Goal: Task Accomplishment & Management: Use online tool/utility

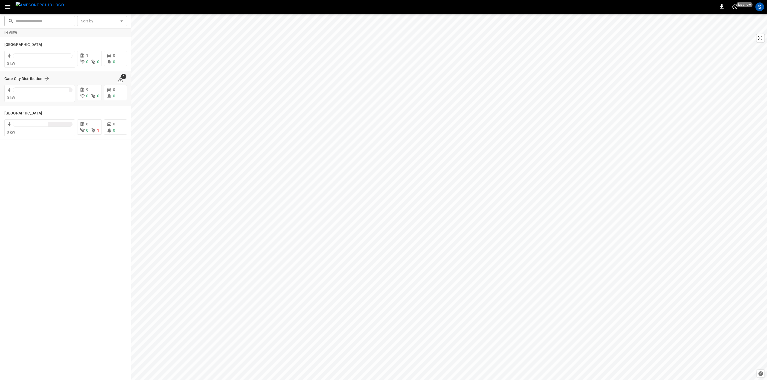
click at [26, 75] on div "Gate City Distribution 1" at bounding box center [65, 79] width 123 height 10
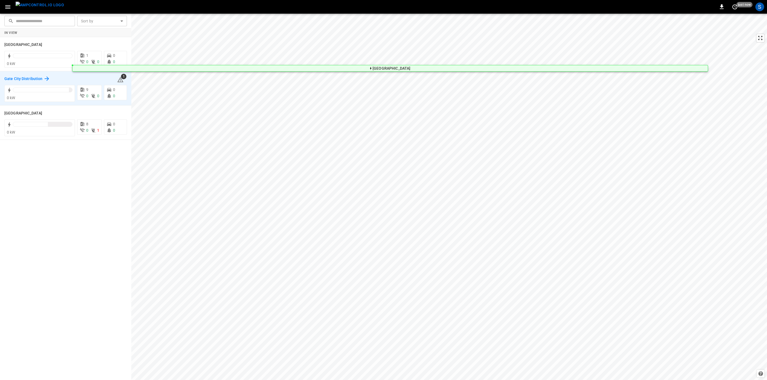
click at [27, 78] on h6 "Gate City Distribution" at bounding box center [23, 79] width 38 height 6
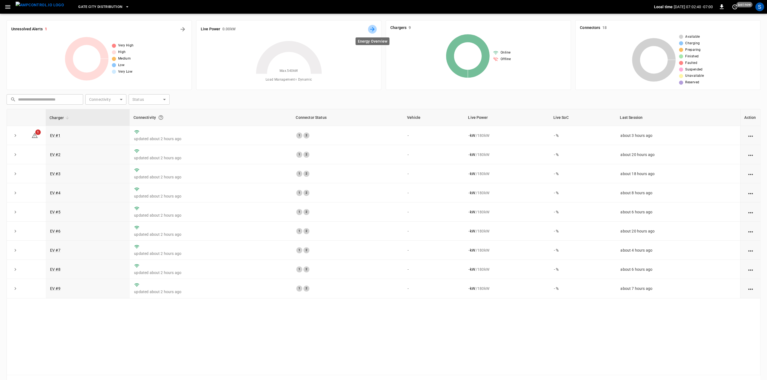
click at [370, 29] on icon "Energy Overview" at bounding box center [372, 29] width 7 height 7
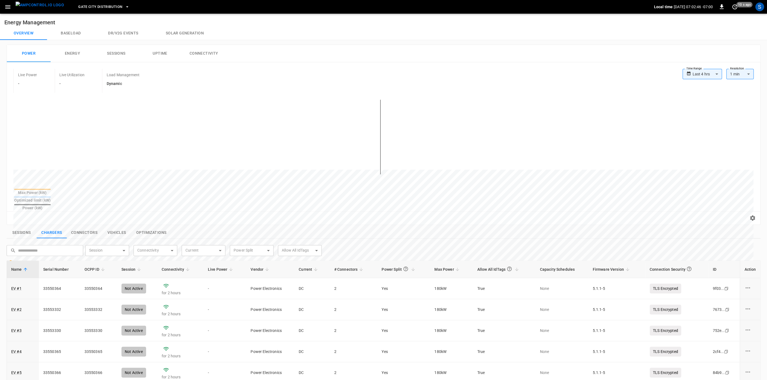
click at [51, 197] on div at bounding box center [32, 197] width 36 height 1
click at [733, 10] on icon "set refresh interval" at bounding box center [734, 7] width 7 height 7
click at [709, 27] on li "Update every 5 sec" at bounding box center [716, 26] width 43 height 9
click at [736, 4] on span "10 s ago" at bounding box center [744, 4] width 16 height 5
click at [729, 16] on li "Refresh now" at bounding box center [716, 17] width 43 height 9
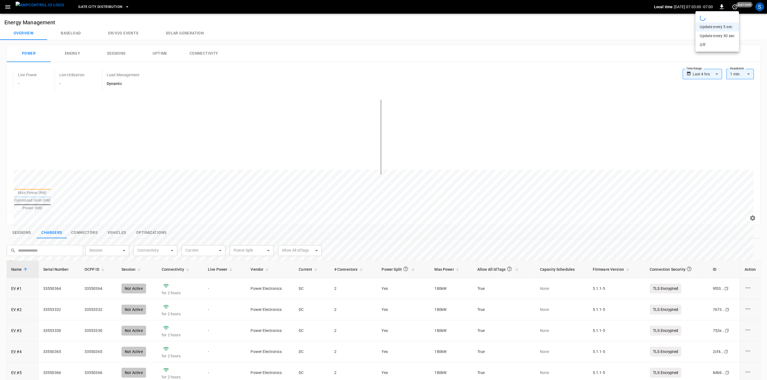
click at [267, 216] on div at bounding box center [383, 190] width 767 height 380
drag, startPoint x: 65, startPoint y: 141, endPoint x: 188, endPoint y: 181, distance: 129.7
click at [187, 179] on div at bounding box center [383, 141] width 740 height 93
drag, startPoint x: 32, startPoint y: 159, endPoint x: 103, endPoint y: 172, distance: 72.6
click at [103, 264] on div at bounding box center [372, 301] width 719 height 75
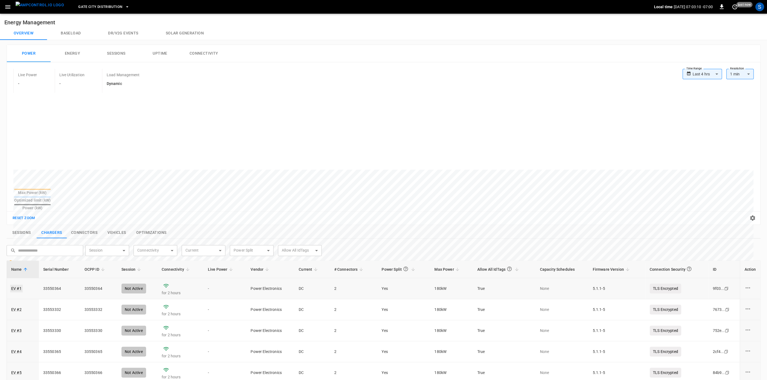
click at [16, 285] on link "EV #1" at bounding box center [16, 289] width 13 height 8
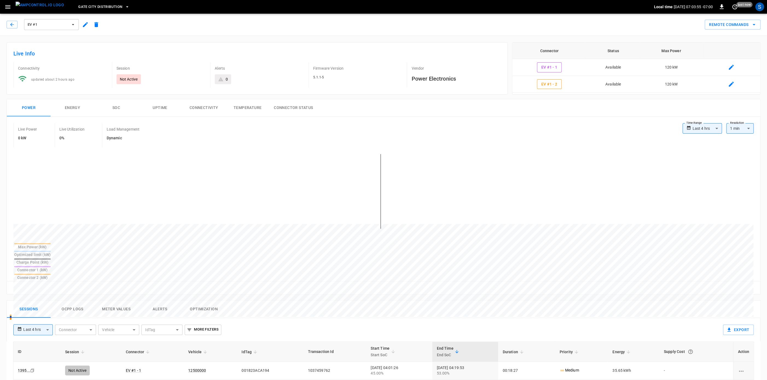
click at [51, 244] on div at bounding box center [32, 243] width 36 height 1
click at [110, 108] on button "SOC" at bounding box center [116, 108] width 44 height 18
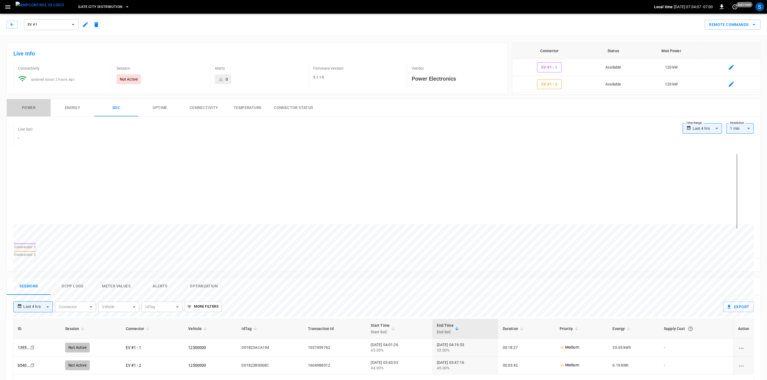
click at [27, 110] on button "Power" at bounding box center [29, 108] width 44 height 18
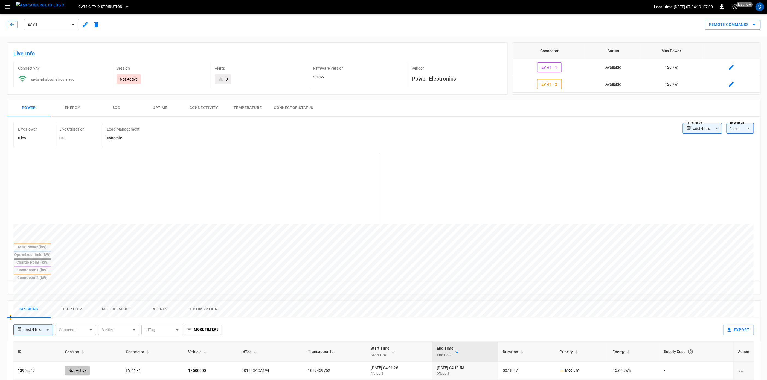
click at [35, 7] on img "menu" at bounding box center [40, 5] width 48 height 7
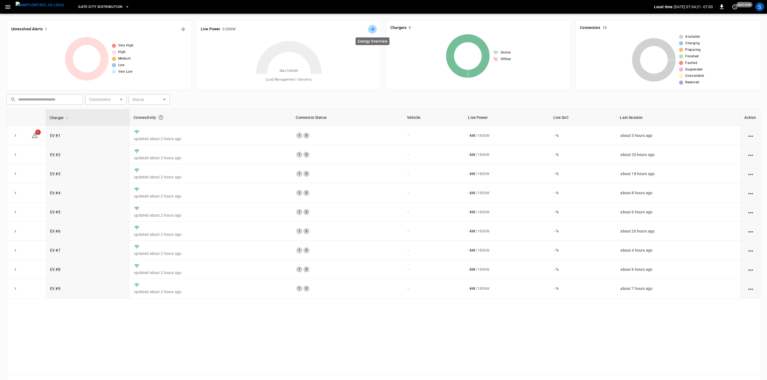
click at [374, 30] on icon "Energy Overview" at bounding box center [372, 29] width 4 height 4
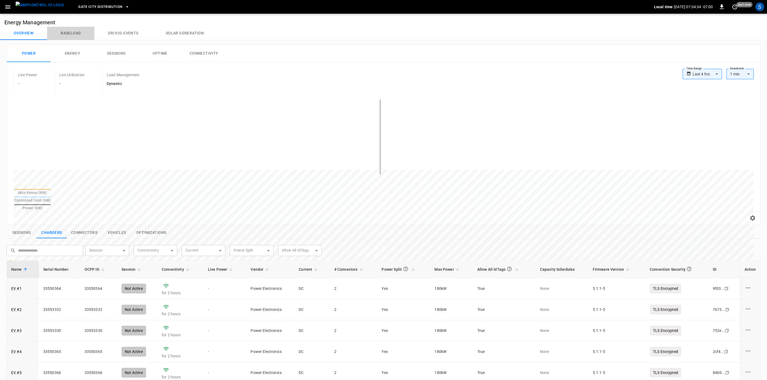
click at [69, 33] on button "Baseload" at bounding box center [70, 33] width 47 height 13
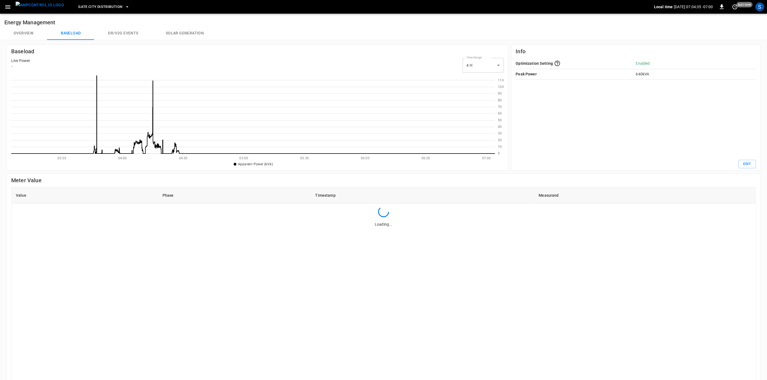
scroll to position [79, 483]
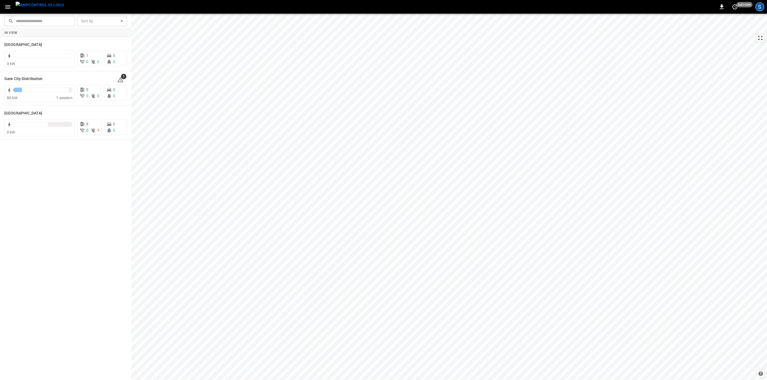
click at [759, 10] on div "S" at bounding box center [759, 6] width 9 height 9
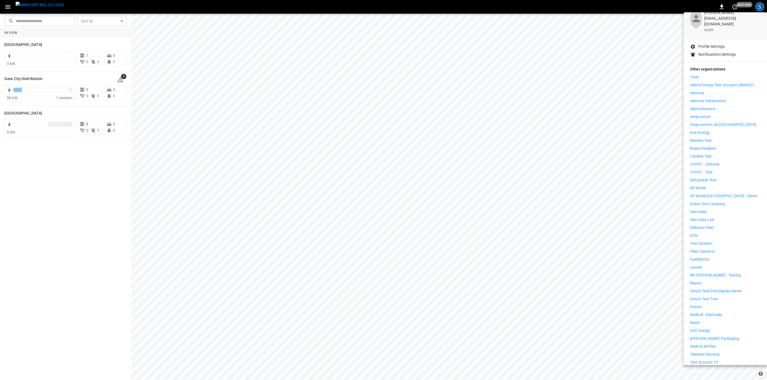
scroll to position [45, 0]
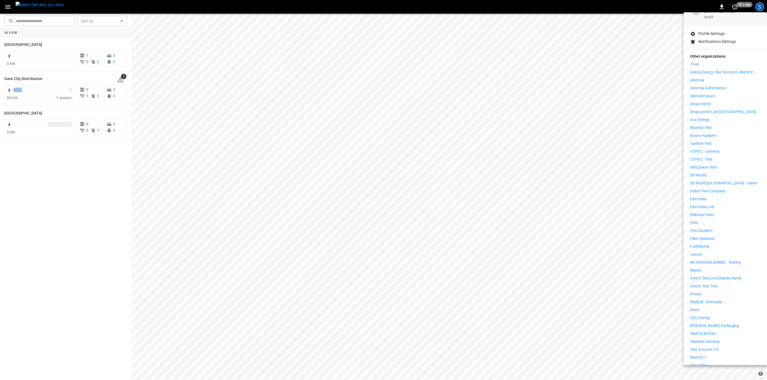
click at [698, 292] on p "Presto" at bounding box center [695, 295] width 11 height 6
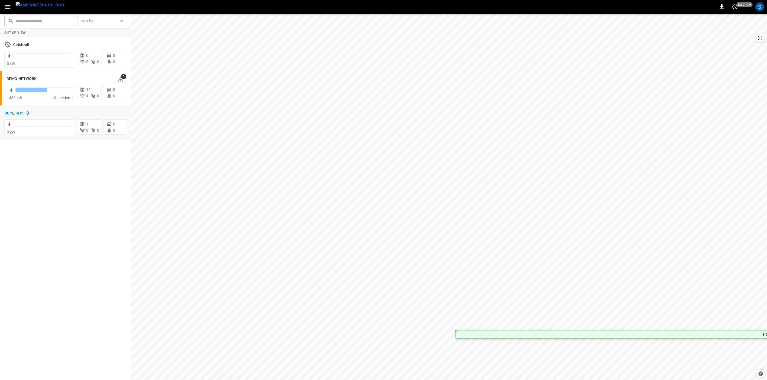
click at [18, 114] on h6 "OCPI_Test" at bounding box center [13, 113] width 18 height 6
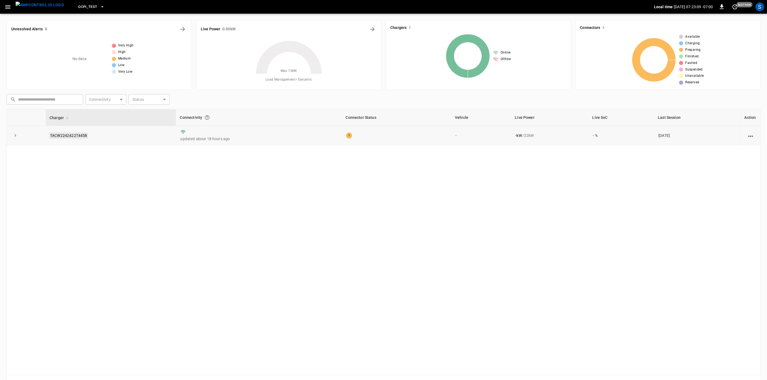
click at [72, 138] on link "TACW2242422T4458" at bounding box center [68, 135] width 39 height 7
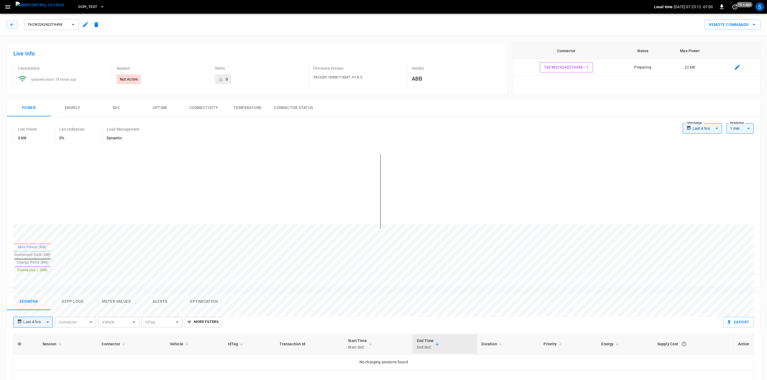
scroll to position [49, 0]
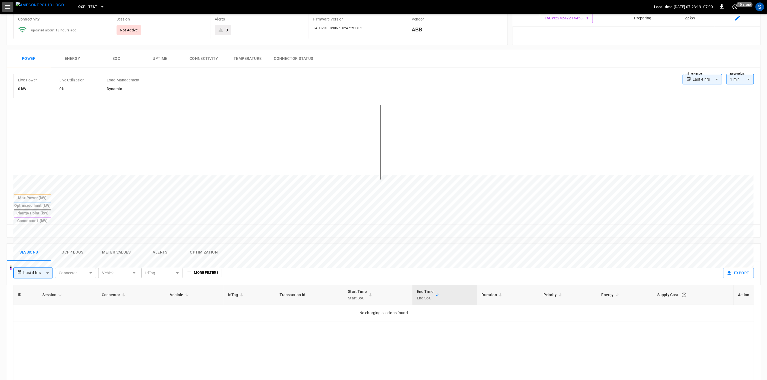
click at [12, 8] on button "button" at bounding box center [7, 7] width 11 height 10
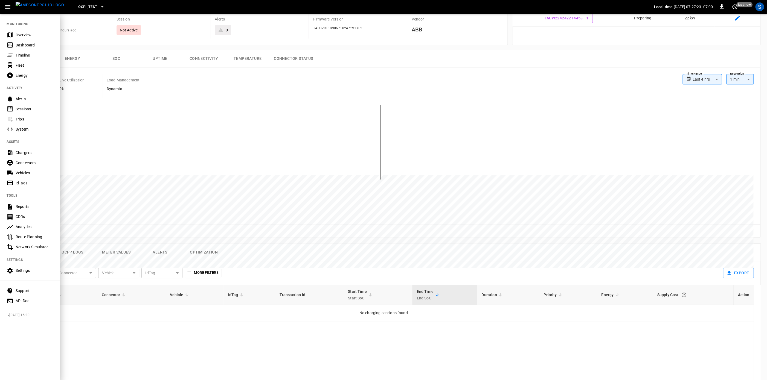
click at [149, 159] on div at bounding box center [383, 190] width 767 height 380
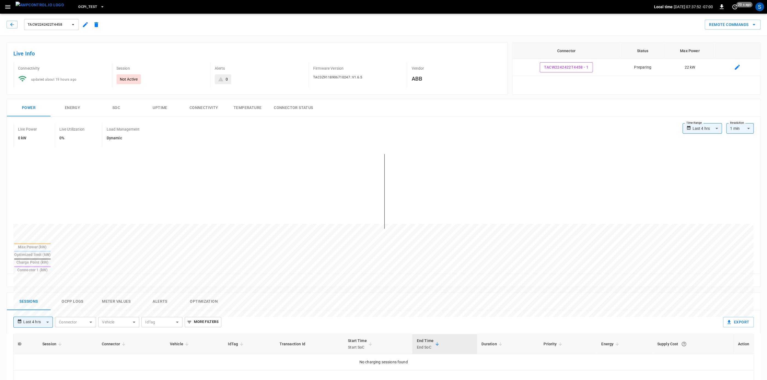
scroll to position [197, 0]
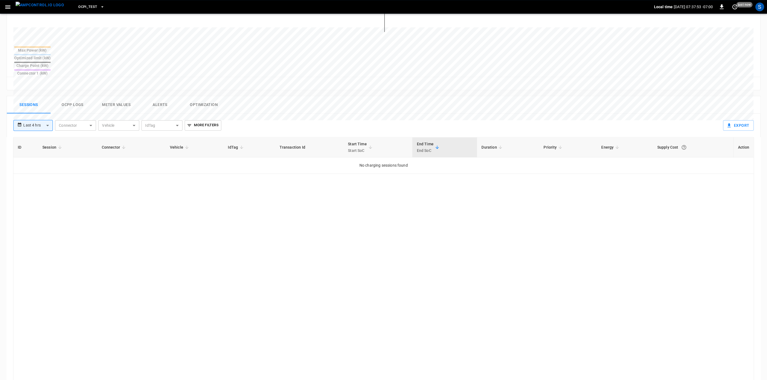
click at [85, 96] on button "Ocpp logs" at bounding box center [73, 105] width 44 height 18
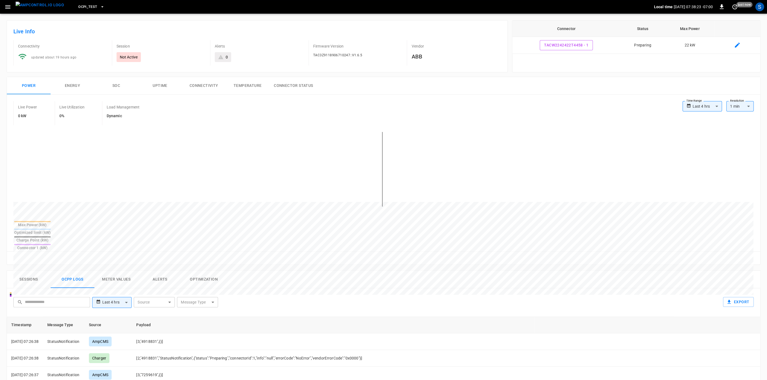
scroll to position [0, 0]
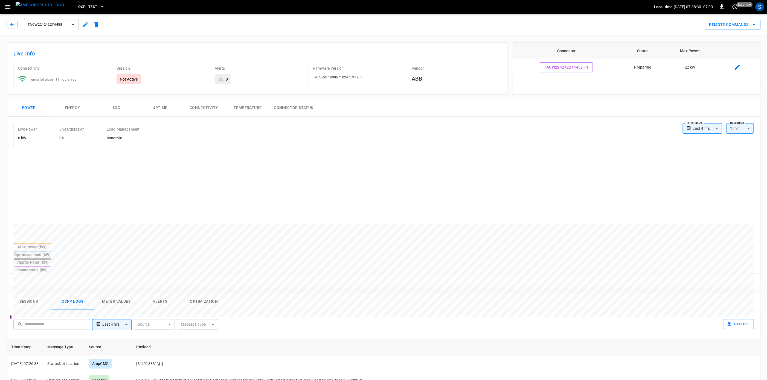
click at [6, 3] on button "button" at bounding box center [7, 7] width 11 height 10
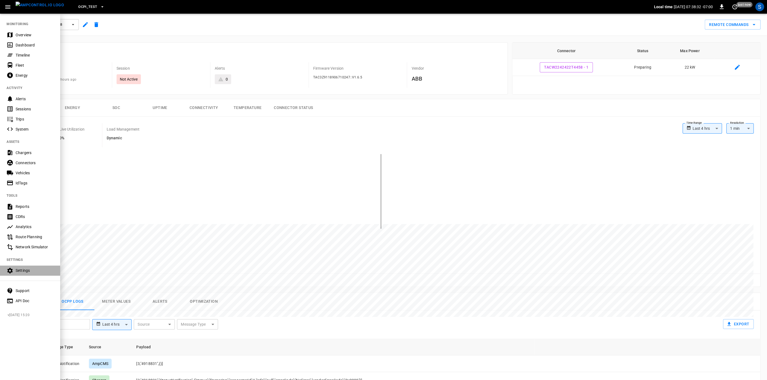
click at [31, 271] on div "Settings" at bounding box center [35, 270] width 38 height 5
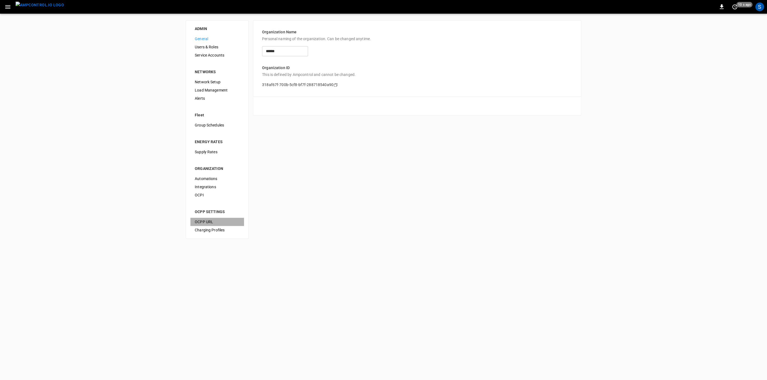
click at [208, 225] on span "OCPP URL" at bounding box center [217, 222] width 45 height 6
type input "**********"
click at [210, 194] on span "OCPI" at bounding box center [217, 196] width 45 height 6
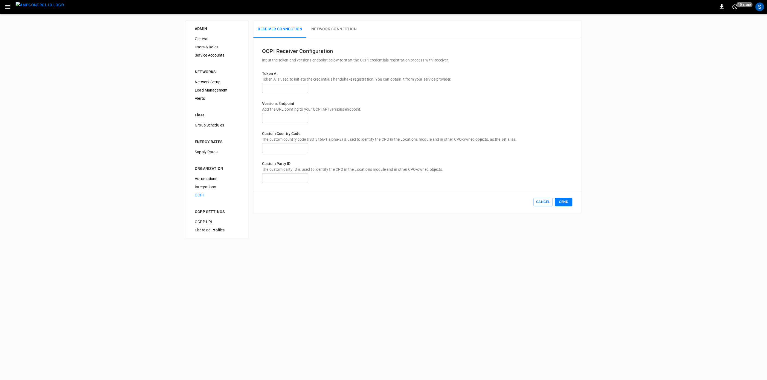
type input "**********"
type input "**"
type input "***"
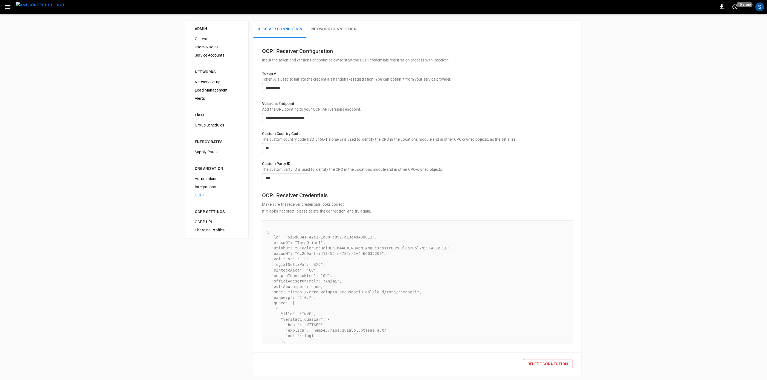
click at [332, 31] on button "Network Connection" at bounding box center [334, 30] width 54 height 18
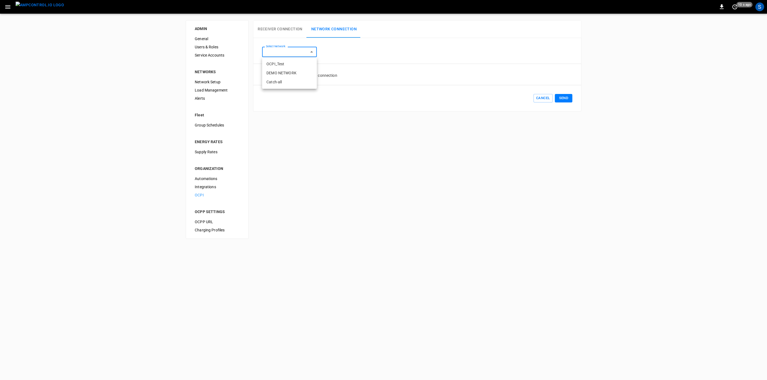
click at [305, 51] on body "0 10 s ago S ADMIN General Users & Roles Service Accounts NETWORKS Network Setu…" at bounding box center [383, 123] width 767 height 246
click at [298, 62] on li "OCPI_Test" at bounding box center [289, 64] width 55 height 9
type input "**********"
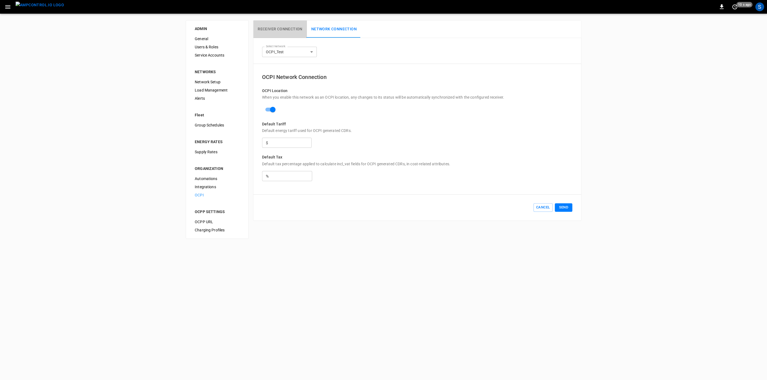
click at [293, 27] on button "Receiver Connection" at bounding box center [280, 30] width 54 height 18
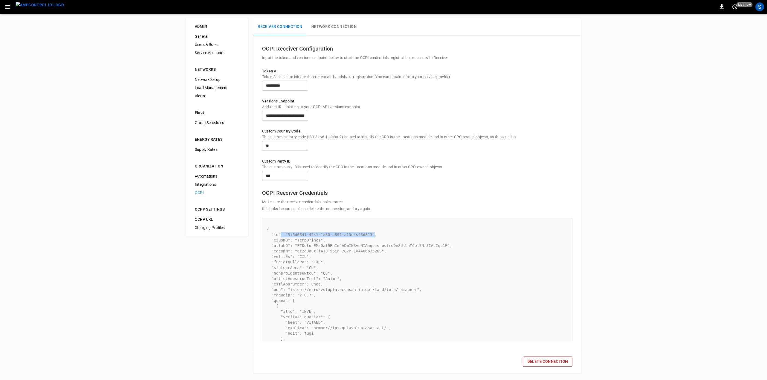
drag, startPoint x: 365, startPoint y: 235, endPoint x: 280, endPoint y: 235, distance: 84.8
drag, startPoint x: 270, startPoint y: 234, endPoint x: 385, endPoint y: 233, distance: 115.4
copy pre ""id": "2b5b3907-54c5-4e78-b181-b91a3f18a747","
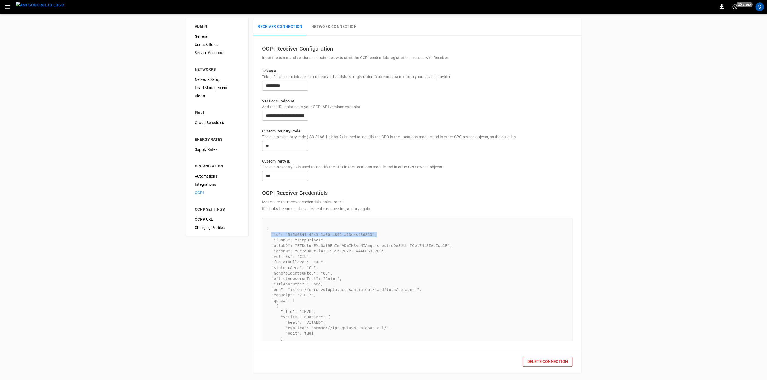
click at [30, 3] on img "menu" at bounding box center [40, 5] width 48 height 7
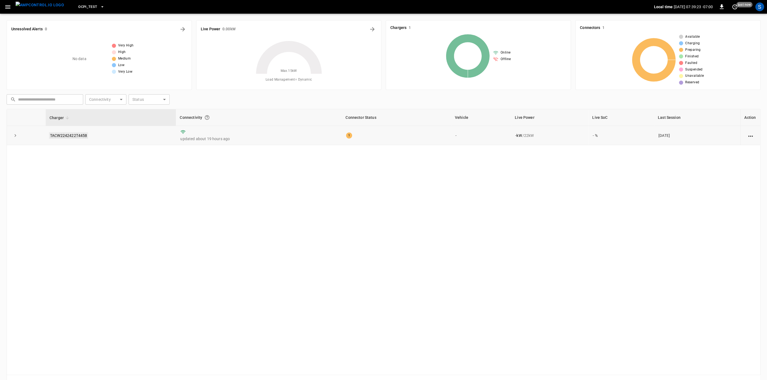
click at [66, 136] on link "TACW2242422T4458" at bounding box center [68, 135] width 39 height 7
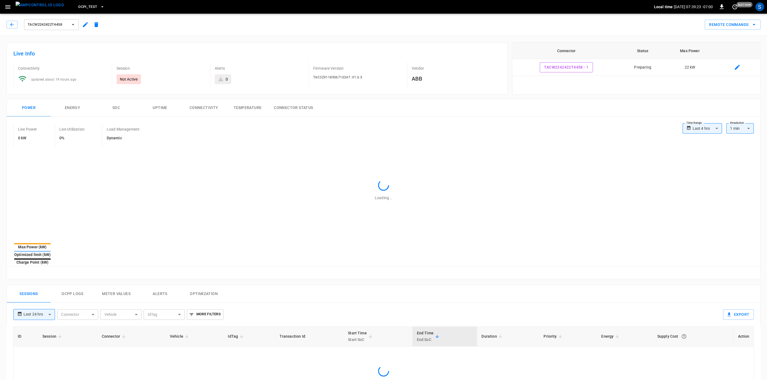
type input "**********"
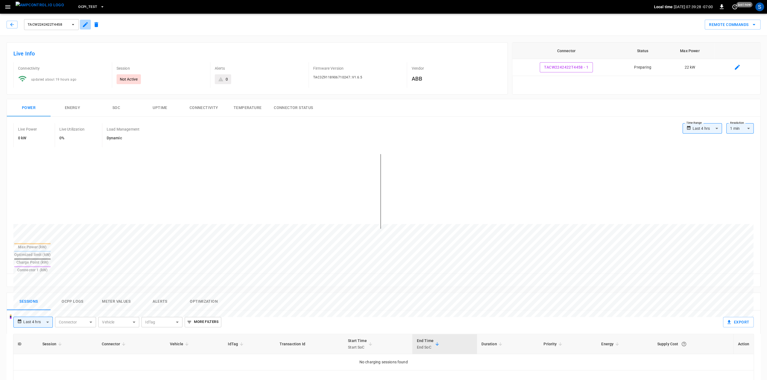
click at [87, 27] on icon "button" at bounding box center [85, 24] width 7 height 7
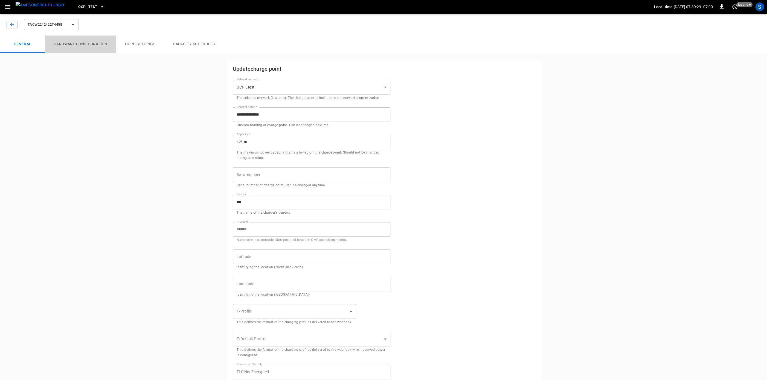
click at [96, 47] on button "Hardware configuration" at bounding box center [80, 45] width 71 height 18
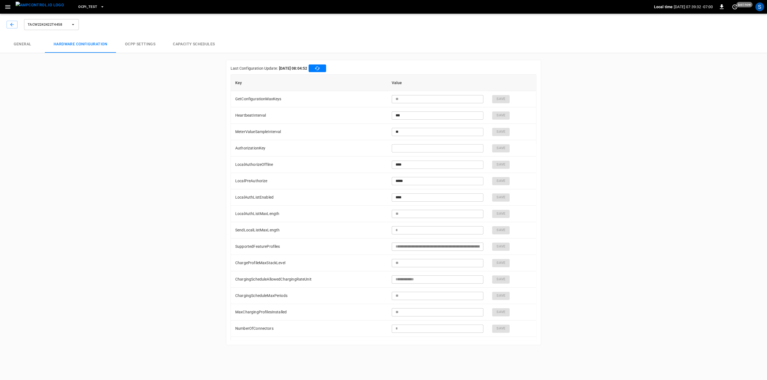
click at [21, 44] on button "General" at bounding box center [22, 45] width 45 height 18
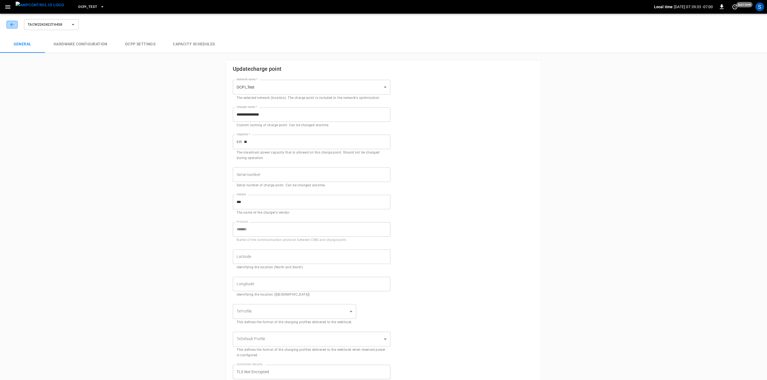
click at [12, 25] on icon "button" at bounding box center [11, 24] width 5 height 5
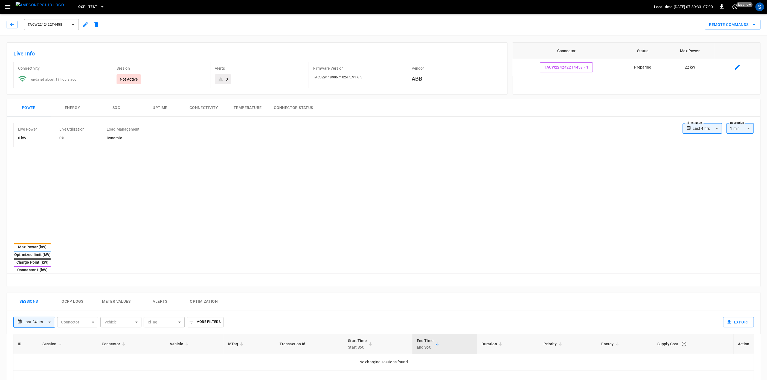
type input "**********"
click at [8, 10] on icon "button" at bounding box center [7, 7] width 7 height 7
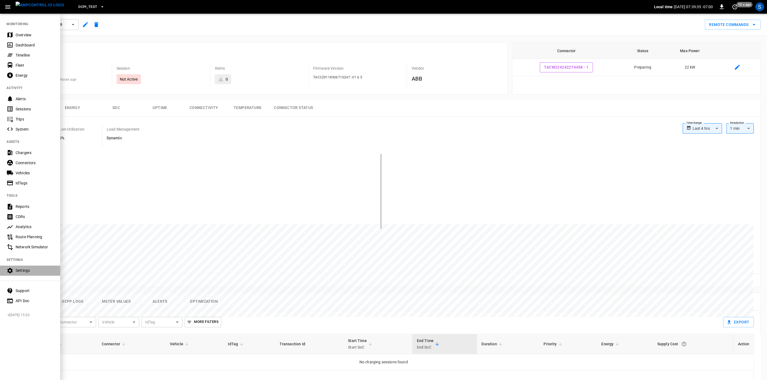
click at [36, 267] on div "Settings" at bounding box center [30, 271] width 60 height 10
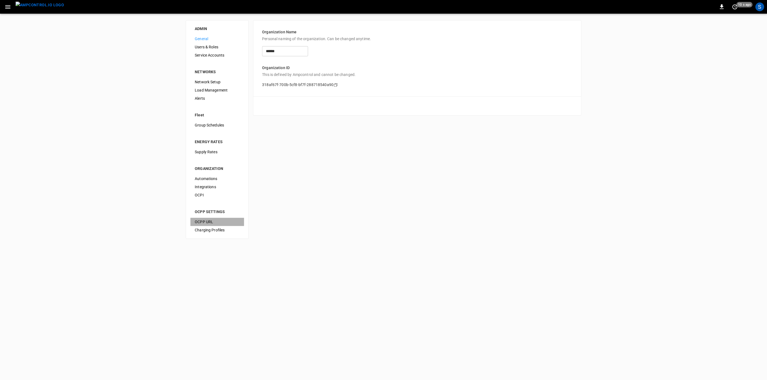
click at [211, 221] on span "OCPP URL" at bounding box center [217, 222] width 45 height 6
click at [210, 193] on span "OCPI" at bounding box center [217, 196] width 45 height 6
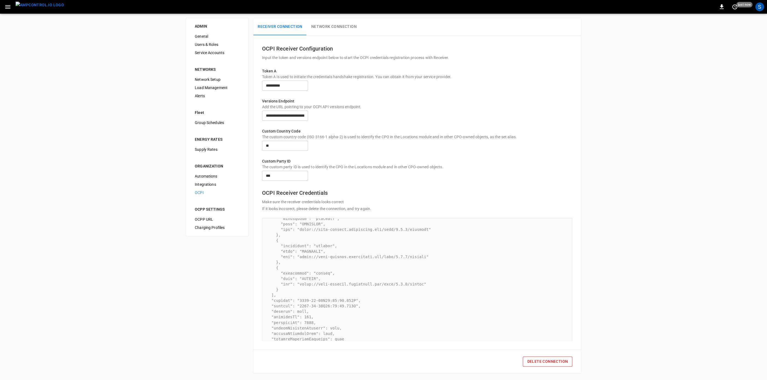
scroll to position [310, 0]
click at [34, 2] on img "menu" at bounding box center [40, 5] width 48 height 7
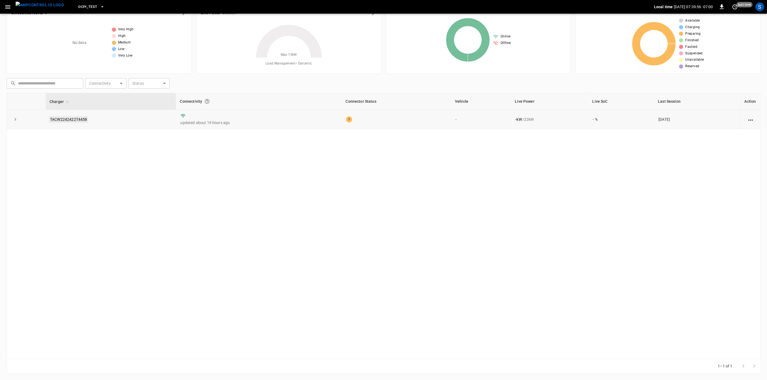
click at [74, 119] on link "TACW2242422T4458" at bounding box center [68, 119] width 39 height 7
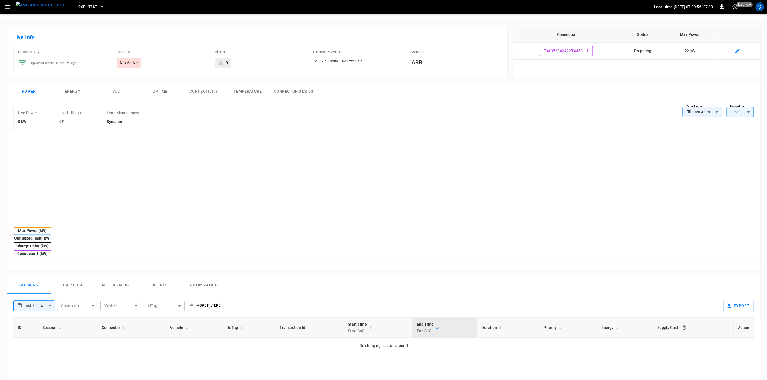
type input "**********"
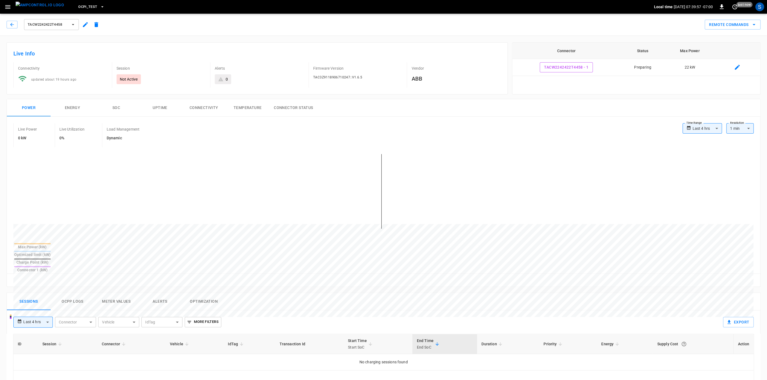
click at [81, 293] on button "Ocpp logs" at bounding box center [73, 302] width 44 height 18
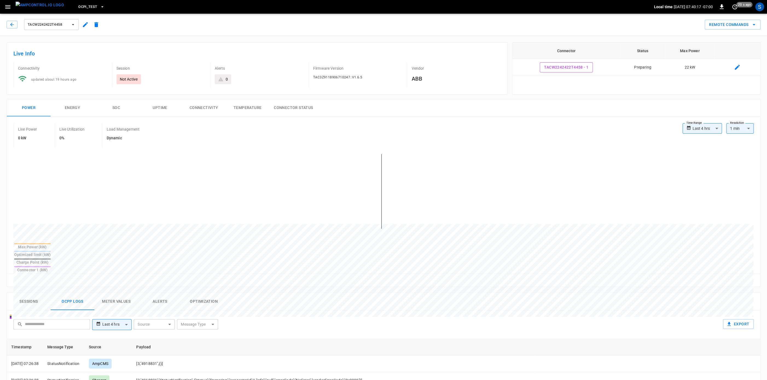
click at [100, 7] on icon "button" at bounding box center [102, 6] width 5 height 5
click at [140, 53] on icon "copy" at bounding box center [140, 55] width 3 height 4
click at [182, 34] on div at bounding box center [383, 190] width 767 height 380
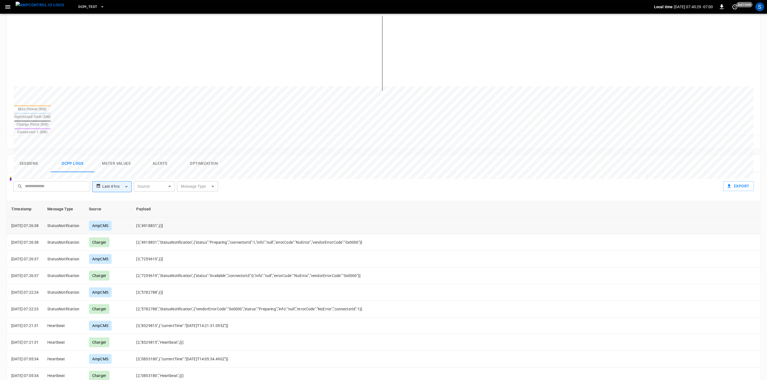
scroll to position [148, 0]
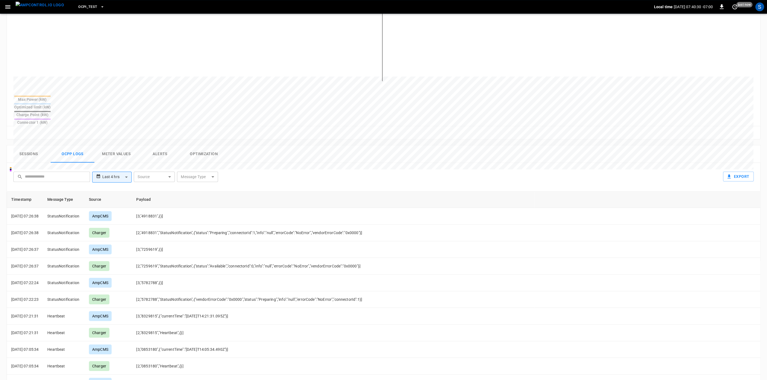
click at [30, 145] on button "Sessions" at bounding box center [29, 154] width 44 height 18
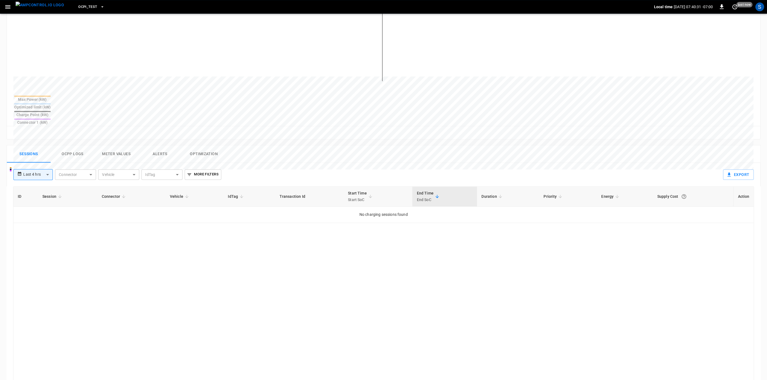
scroll to position [0, 0]
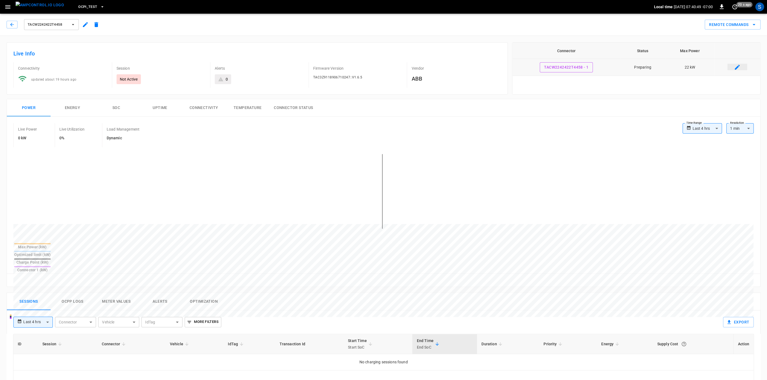
click at [735, 65] on button "connector table" at bounding box center [737, 67] width 18 height 10
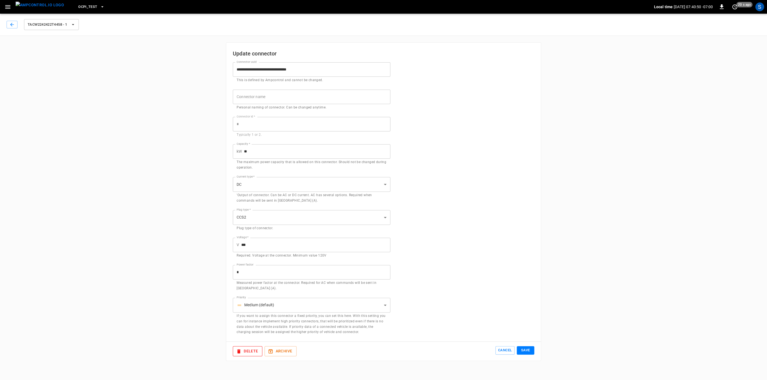
type input "**"
type input "****"
type input "***"
type input "*"
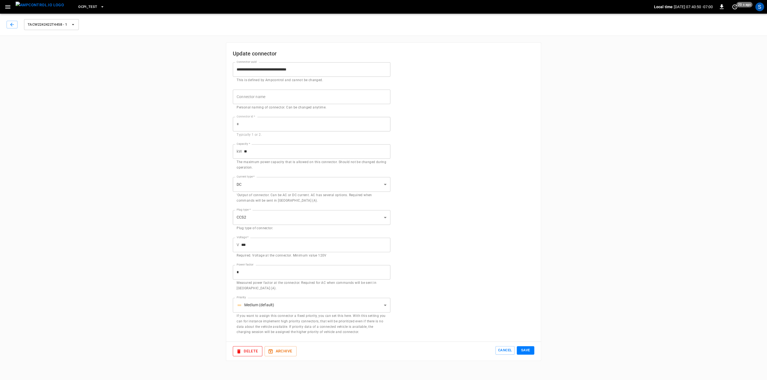
click at [13, 20] on div "TACW2242422T4458 - 1" at bounding box center [43, 24] width 73 height 13
click at [13, 24] on icon "button" at bounding box center [11, 24] width 5 height 5
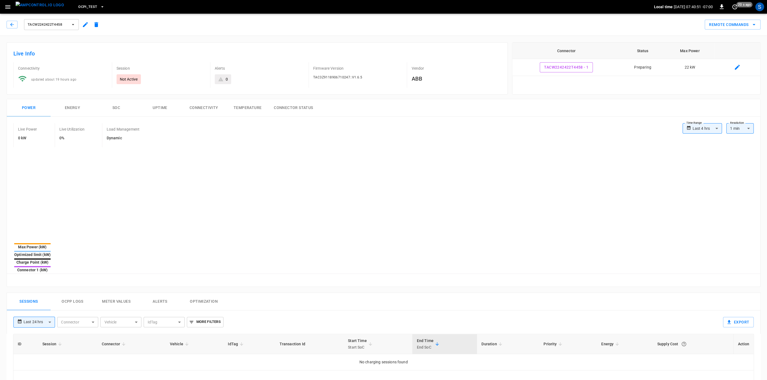
type input "**********"
click at [588, 67] on button "TACW2242422T4458 - 1" at bounding box center [566, 67] width 53 height 10
type input "**********"
click at [7, 25] on button "button" at bounding box center [12, 25] width 11 height 8
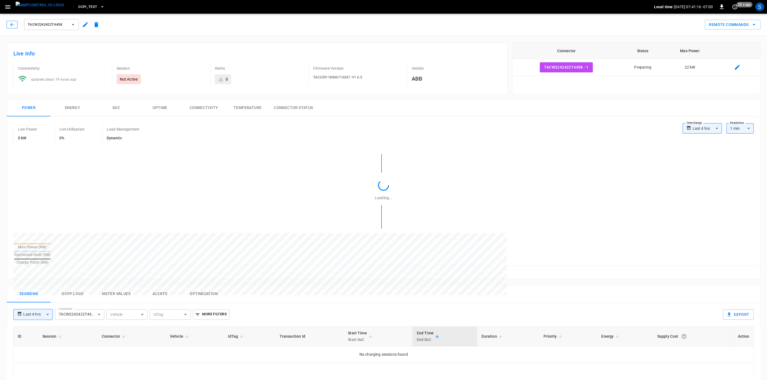
scroll to position [16, 0]
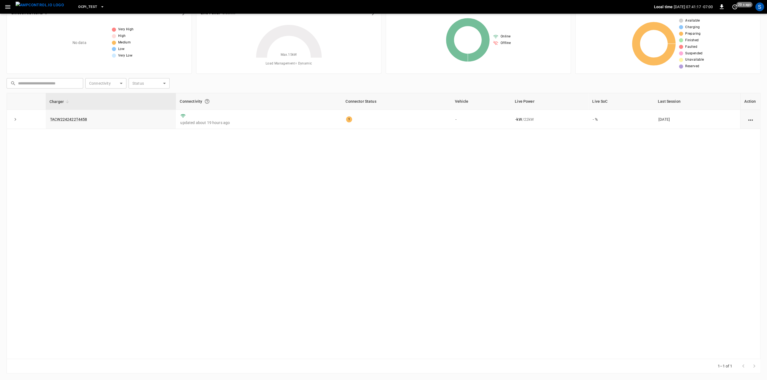
click at [157, 167] on div "Charger Connectivity Connector Status Vehicle Live Power Live SoC Last Session …" at bounding box center [384, 226] width 754 height 266
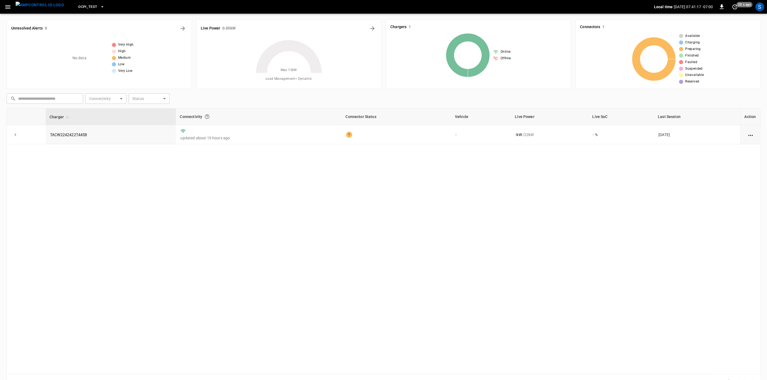
scroll to position [0, 0]
click at [57, 134] on link "TACW2242422T4458" at bounding box center [68, 135] width 39 height 7
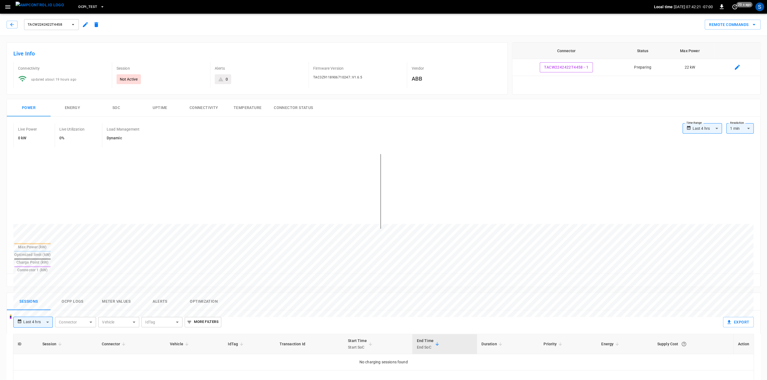
click at [76, 293] on button "Ocpp logs" at bounding box center [73, 302] width 44 height 18
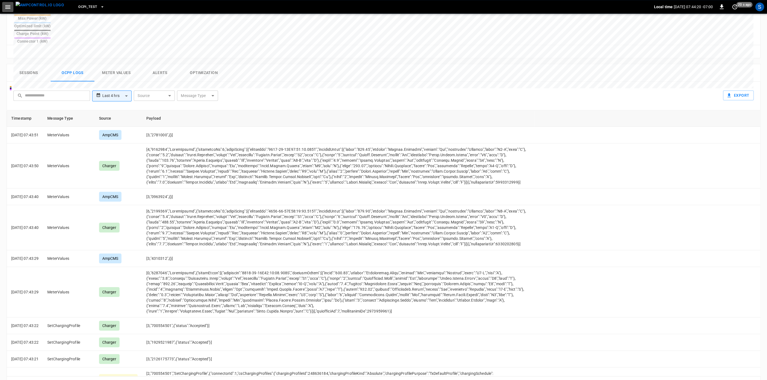
click at [4, 9] on button "button" at bounding box center [7, 7] width 11 height 10
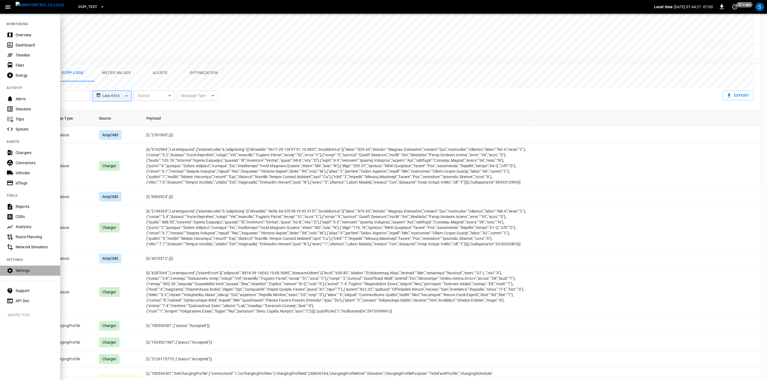
click at [19, 275] on div "Settings" at bounding box center [30, 271] width 60 height 10
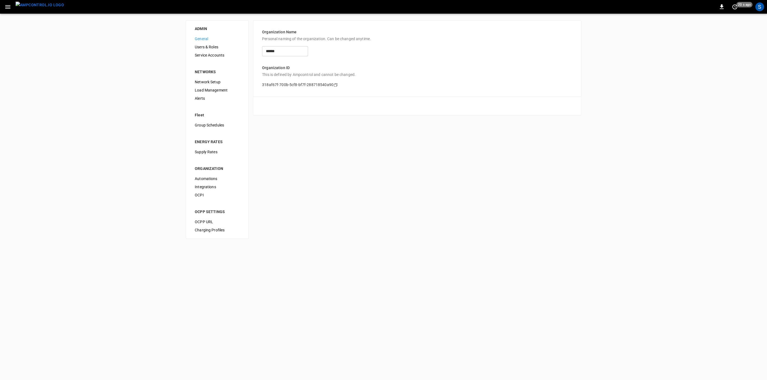
click at [224, 95] on div "Alerts" at bounding box center [217, 98] width 54 height 8
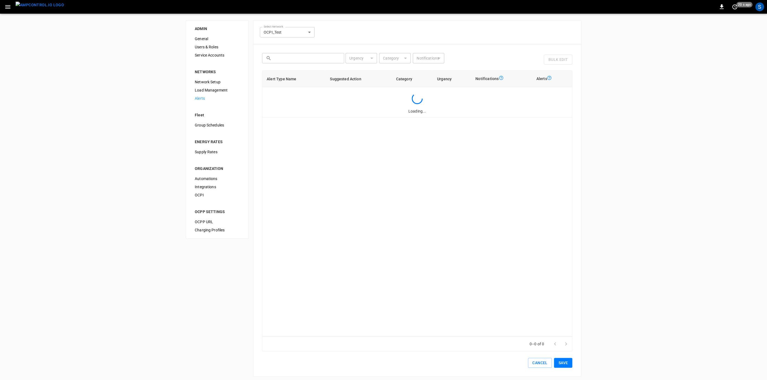
click at [225, 89] on span "Load Management" at bounding box center [217, 91] width 45 height 6
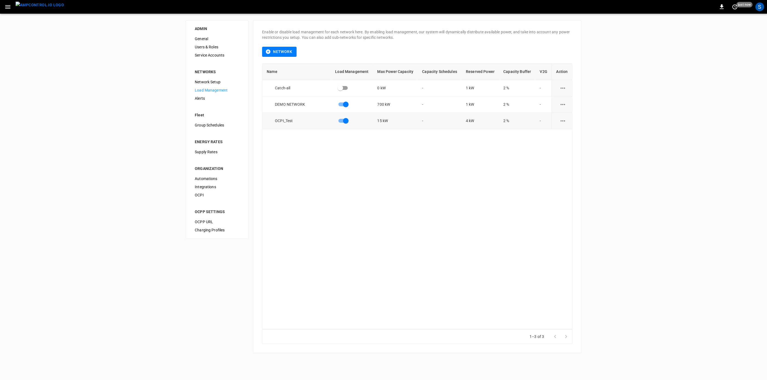
click at [556, 122] on button "load management options" at bounding box center [562, 120] width 13 height 13
click at [562, 135] on li "Edit" at bounding box center [573, 134] width 39 height 9
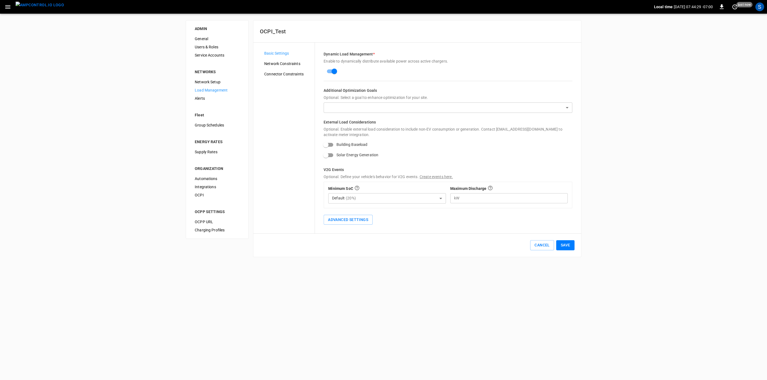
click at [287, 60] on div "Network Constraints" at bounding box center [287, 64] width 55 height 8
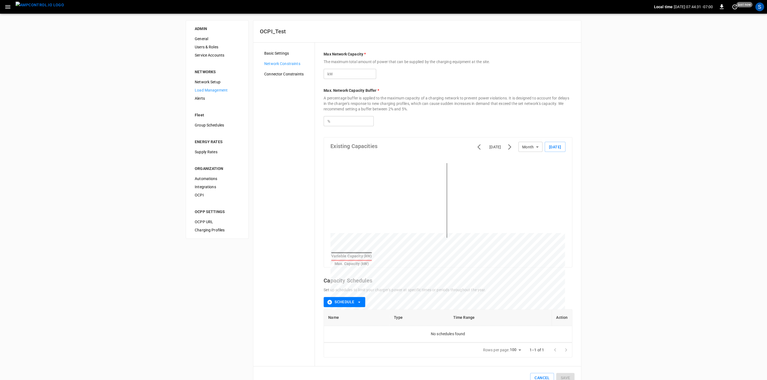
click at [281, 74] on span "Connector Constraints" at bounding box center [287, 74] width 46 height 6
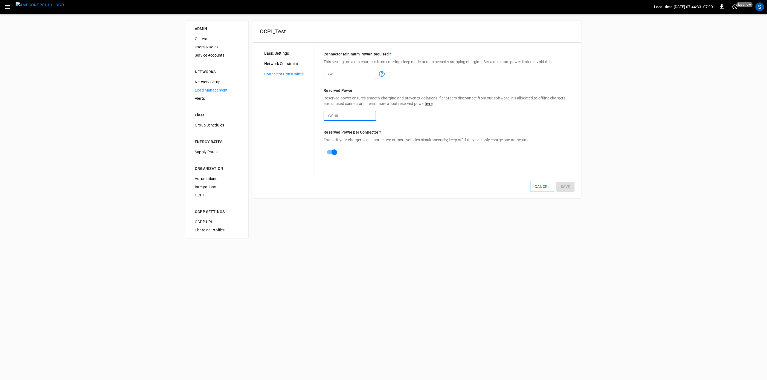
drag, startPoint x: 352, startPoint y: 115, endPoint x: 280, endPoint y: 130, distance: 73.5
click at [334, 121] on input "*" at bounding box center [355, 116] width 42 height 10
type input "*"
click at [334, 73] on input "*" at bounding box center [355, 74] width 42 height 10
type input "*"
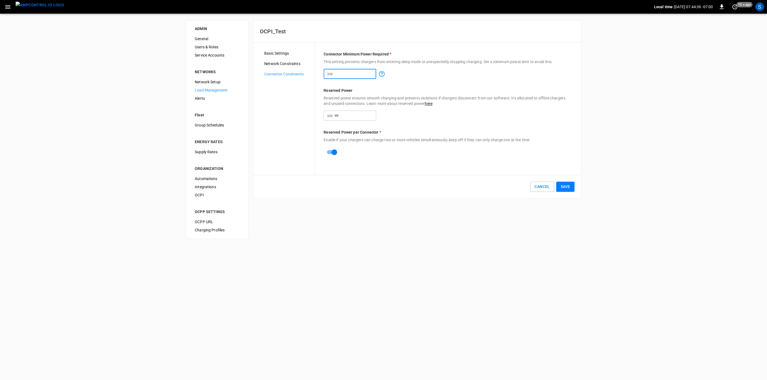
click at [556, 188] on button "Save" at bounding box center [565, 187] width 18 height 10
click at [32, 6] on img "menu" at bounding box center [40, 5] width 48 height 7
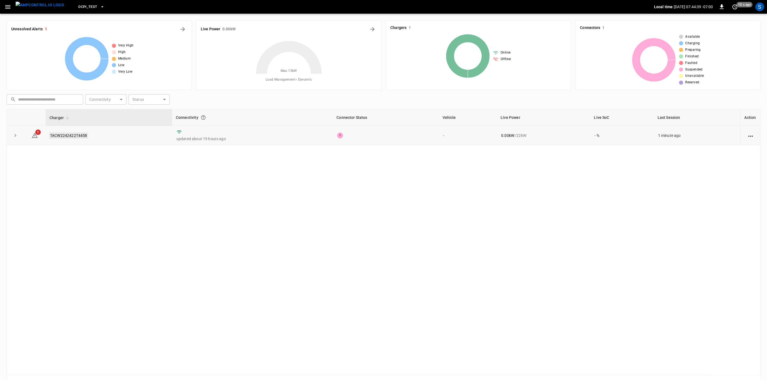
click at [77, 135] on link "TACW2242422T4458" at bounding box center [68, 135] width 39 height 7
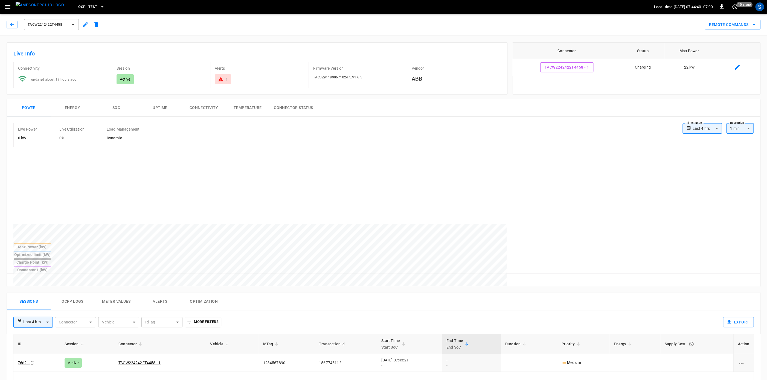
click at [67, 293] on button "Ocpp logs" at bounding box center [73, 302] width 44 height 18
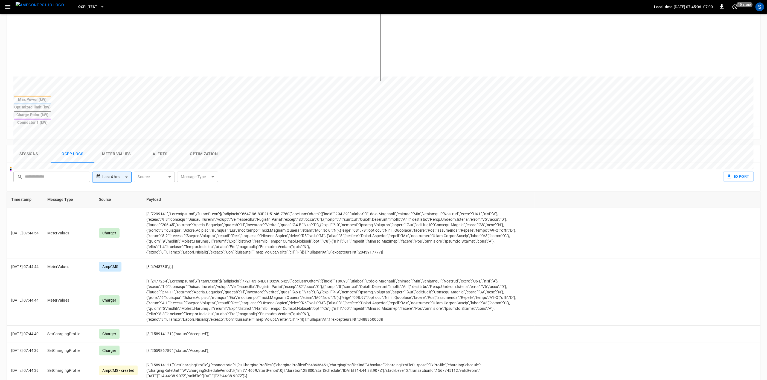
click at [10, 9] on icon "button" at bounding box center [7, 7] width 7 height 7
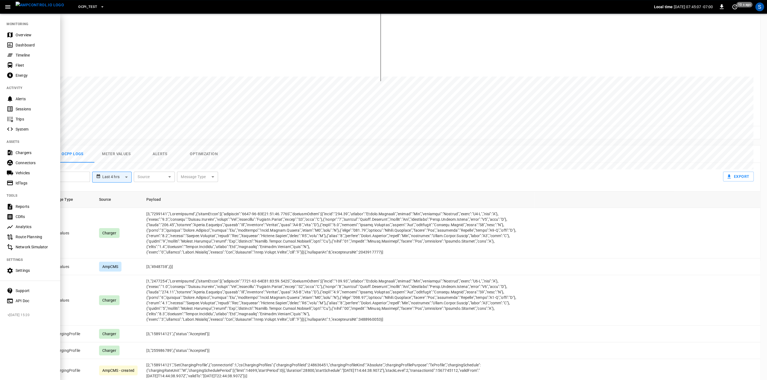
click at [30, 274] on div "Settings" at bounding box center [30, 271] width 60 height 10
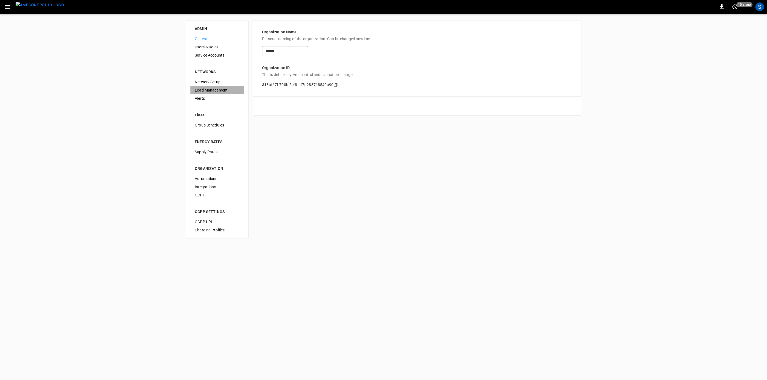
click at [210, 94] on div "Load Management" at bounding box center [217, 90] width 54 height 8
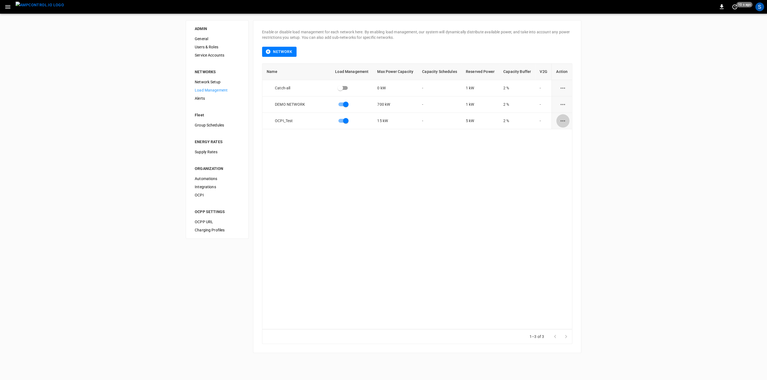
drag, startPoint x: 558, startPoint y: 125, endPoint x: 564, endPoint y: 123, distance: 5.4
click at [560, 125] on button "load management options" at bounding box center [562, 120] width 13 height 13
click at [560, 137] on li "Edit" at bounding box center [573, 134] width 39 height 9
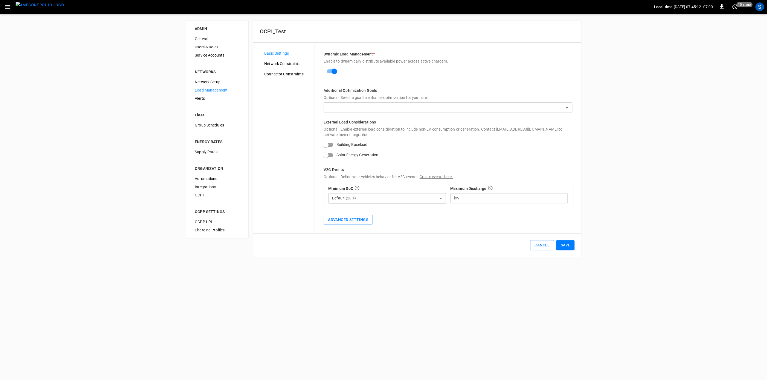
click at [294, 61] on div "Network Constraints" at bounding box center [287, 64] width 55 height 8
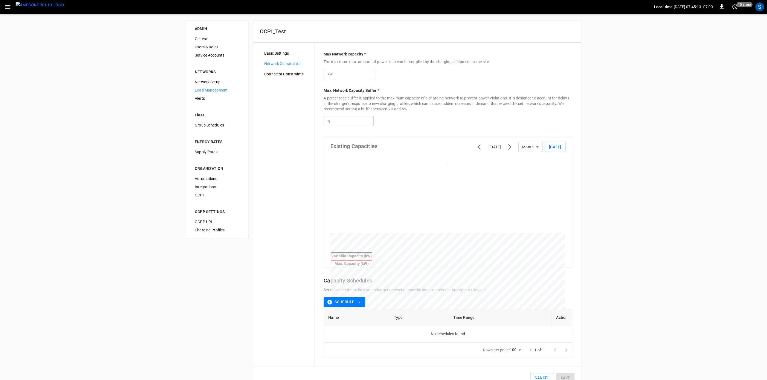
drag, startPoint x: 349, startPoint y: 73, endPoint x: 238, endPoint y: 74, distance: 111.9
click at [334, 74] on input "**" at bounding box center [355, 74] width 42 height 10
type input "**"
click at [559, 375] on button "Save" at bounding box center [565, 378] width 18 height 10
click at [44, 8] on img "menu" at bounding box center [40, 5] width 48 height 7
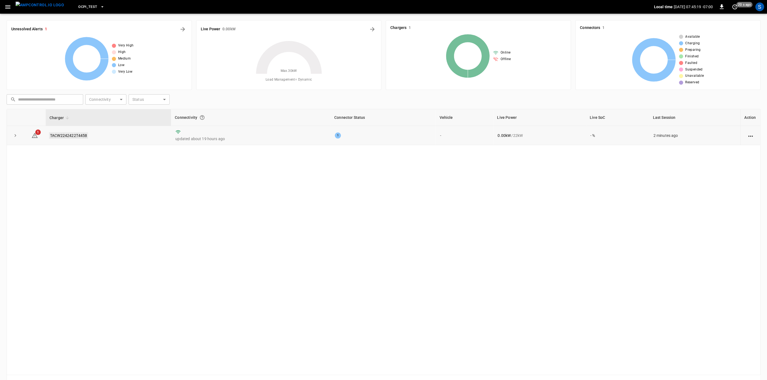
click at [76, 135] on link "TACW2242422T4458" at bounding box center [68, 135] width 39 height 7
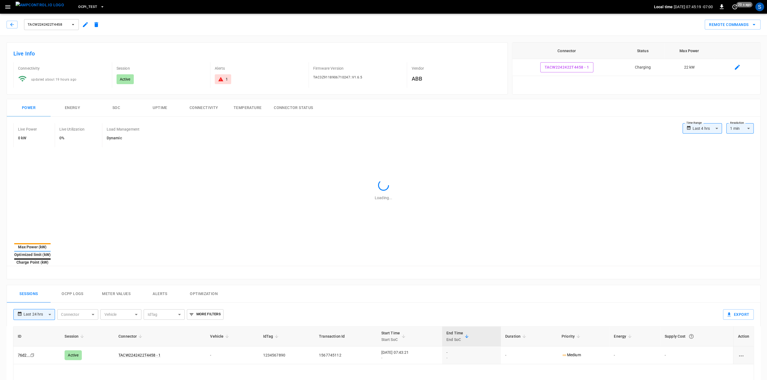
type input "**********"
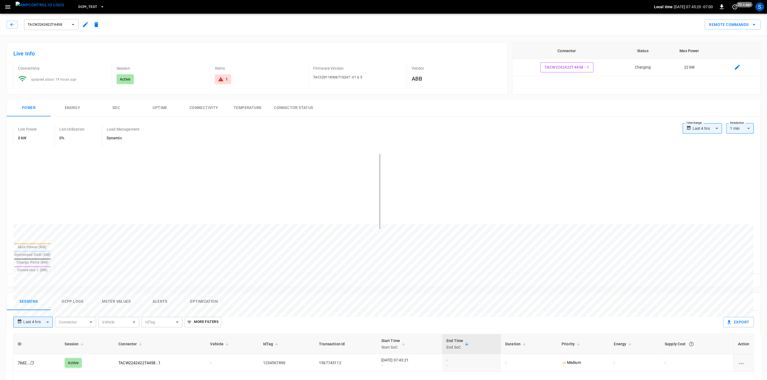
click at [66, 293] on button "Ocpp logs" at bounding box center [73, 302] width 44 height 18
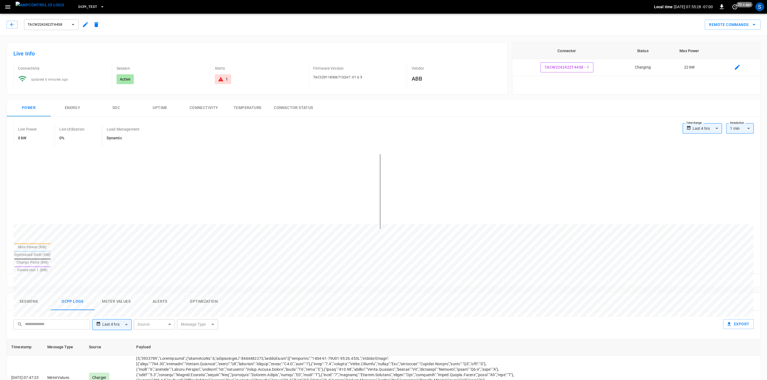
scroll to position [2914, 0]
drag, startPoint x: 457, startPoint y: 129, endPoint x: 453, endPoint y: 130, distance: 4.2
click at [457, 129] on div "Live Power 0 kW Live Utilization 0% Load Management Dynamic" at bounding box center [347, 135] width 669 height 24
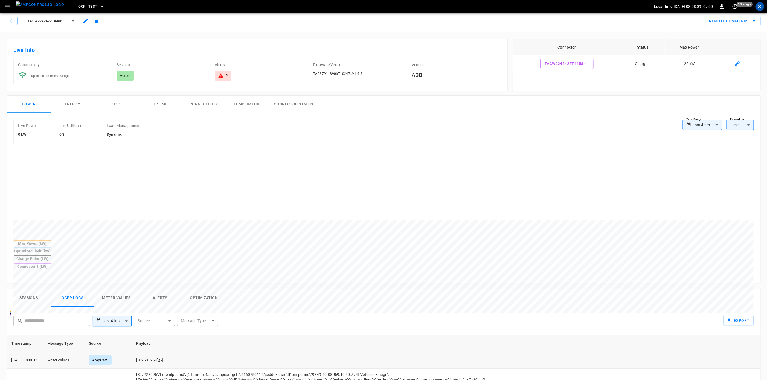
scroll to position [0, 0]
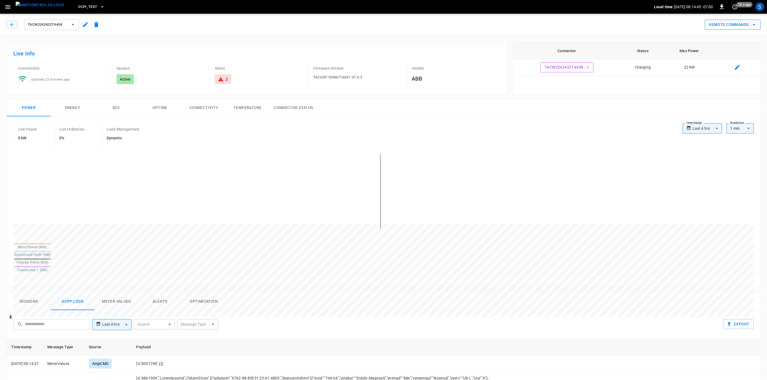
click at [732, 27] on button "Remote Commands" at bounding box center [732, 25] width 56 height 10
click at [728, 56] on li "Remote Stop" at bounding box center [727, 54] width 47 height 9
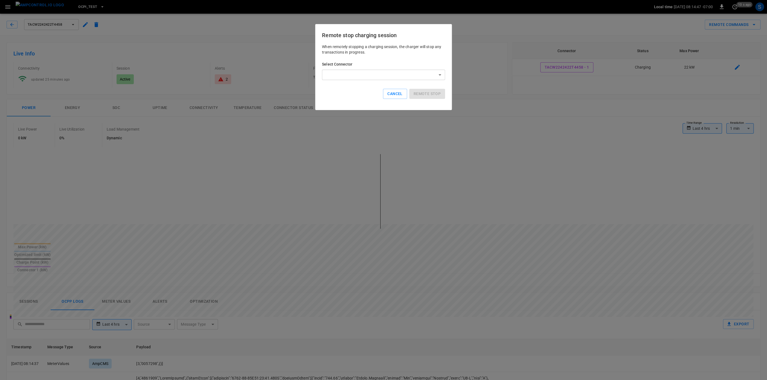
click at [418, 77] on body "**********" at bounding box center [383, 313] width 767 height 627
click at [385, 87] on li "TACW2242422T4458 - 1 (Charging)" at bounding box center [383, 87] width 123 height 9
type input "**********"
click at [424, 90] on button "Remote stop" at bounding box center [427, 94] width 36 height 10
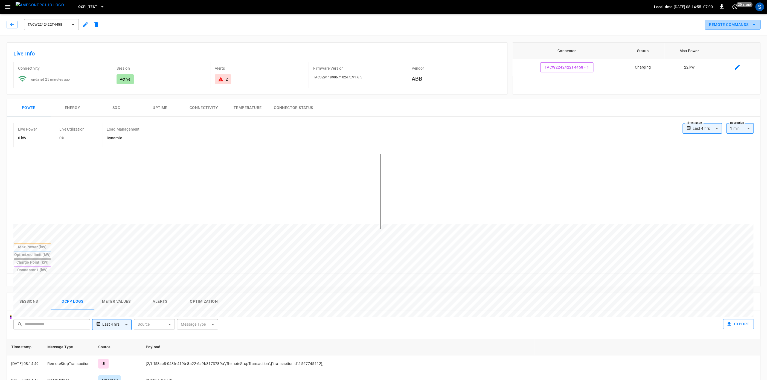
click at [725, 28] on button "Remote Commands" at bounding box center [732, 25] width 56 height 10
click at [720, 57] on li "Remote Stop" at bounding box center [727, 54] width 47 height 9
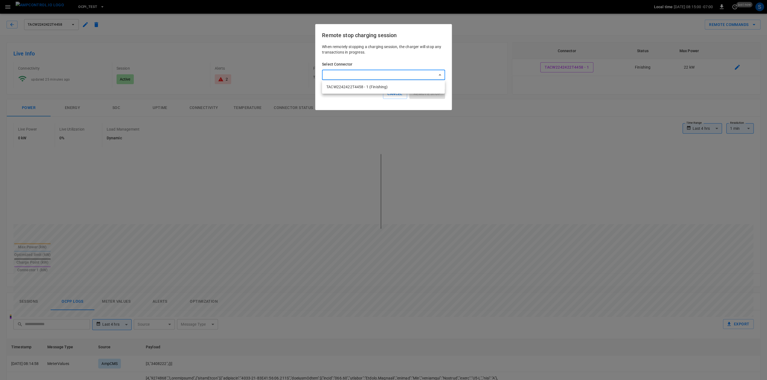
click at [386, 76] on body "**********" at bounding box center [383, 313] width 767 height 627
click at [379, 86] on li "TACW2242422T4458 - 1 (Finishing)" at bounding box center [383, 87] width 123 height 9
type input "**********"
click at [426, 94] on button "Remote stop" at bounding box center [427, 94] width 36 height 10
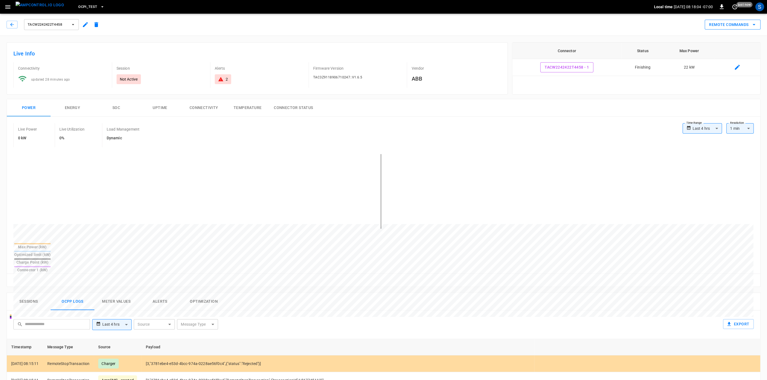
click at [750, 27] on button "Remote Commands" at bounding box center [732, 25] width 56 height 10
click at [729, 46] on li "Soft Reset" at bounding box center [727, 45] width 47 height 9
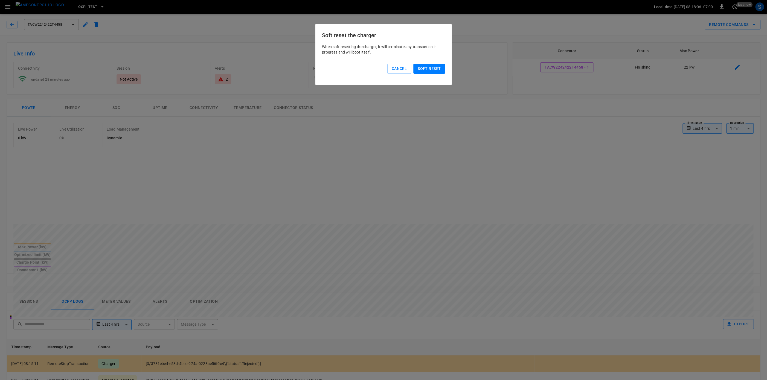
click at [433, 71] on button "Soft reset" at bounding box center [429, 69] width 32 height 10
